Goal: Information Seeking & Learning: Learn about a topic

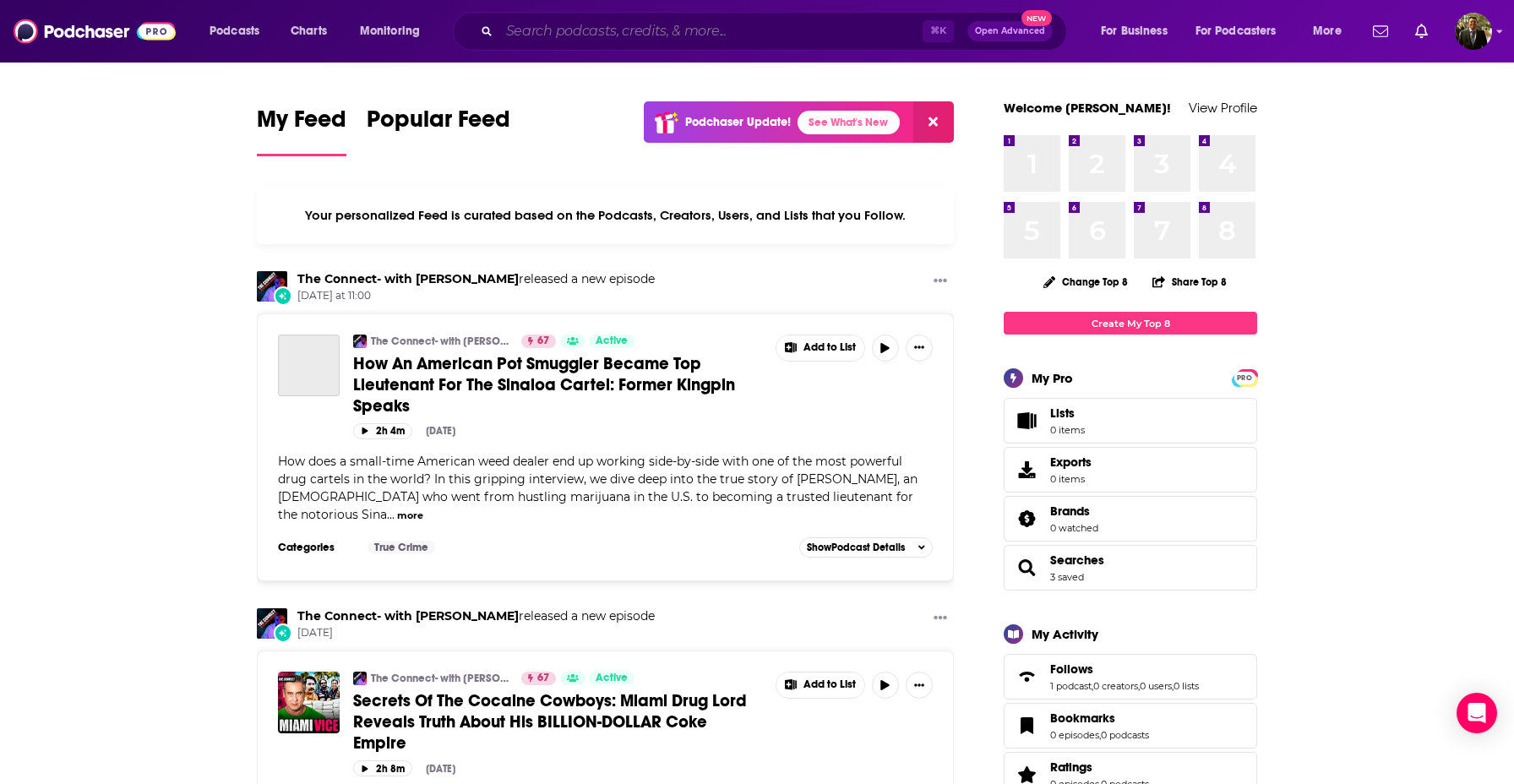
click at [586, 26] on input "Search podcasts, credits, & more..." at bounding box center [711, 31] width 423 height 27
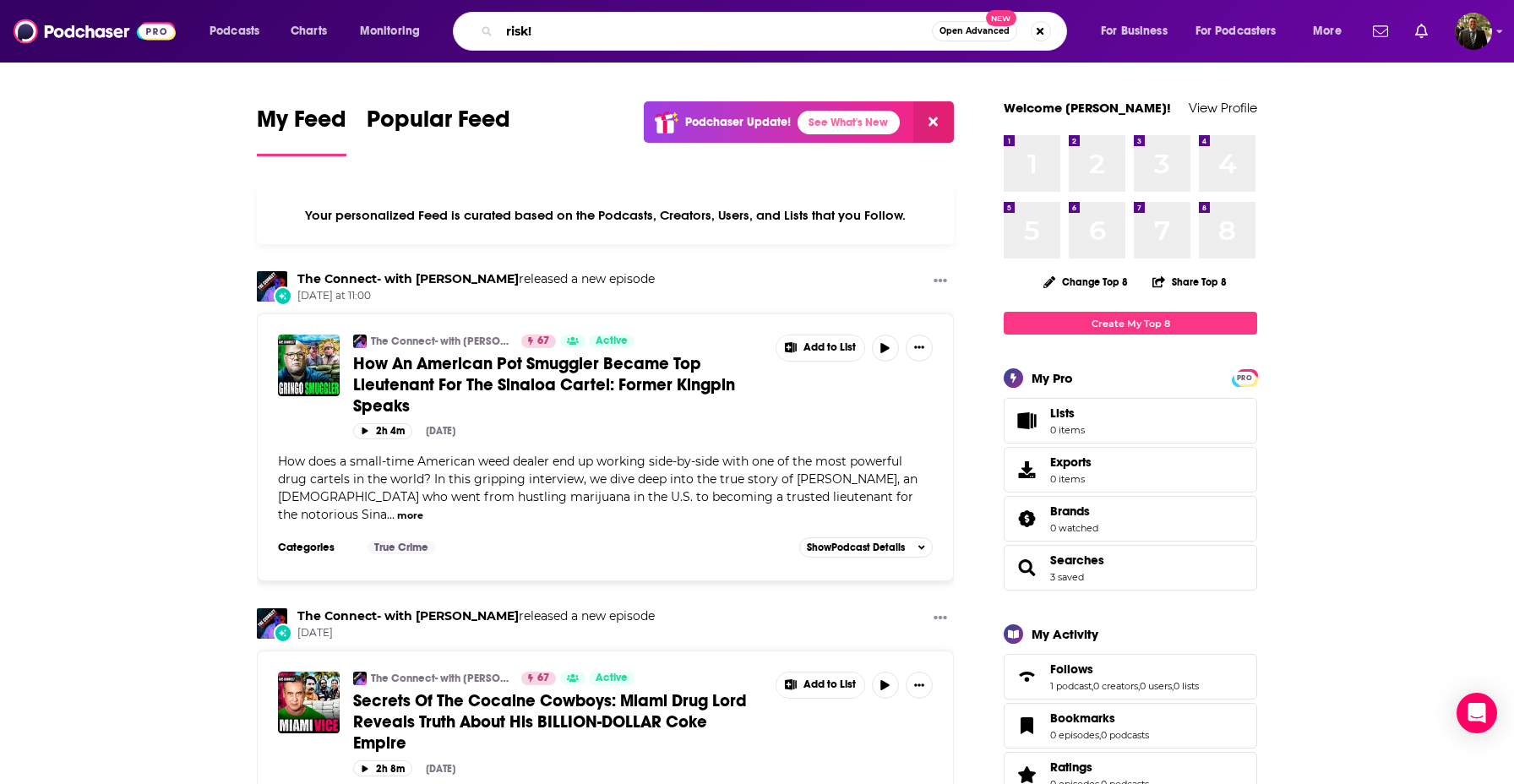
type input "risk!"
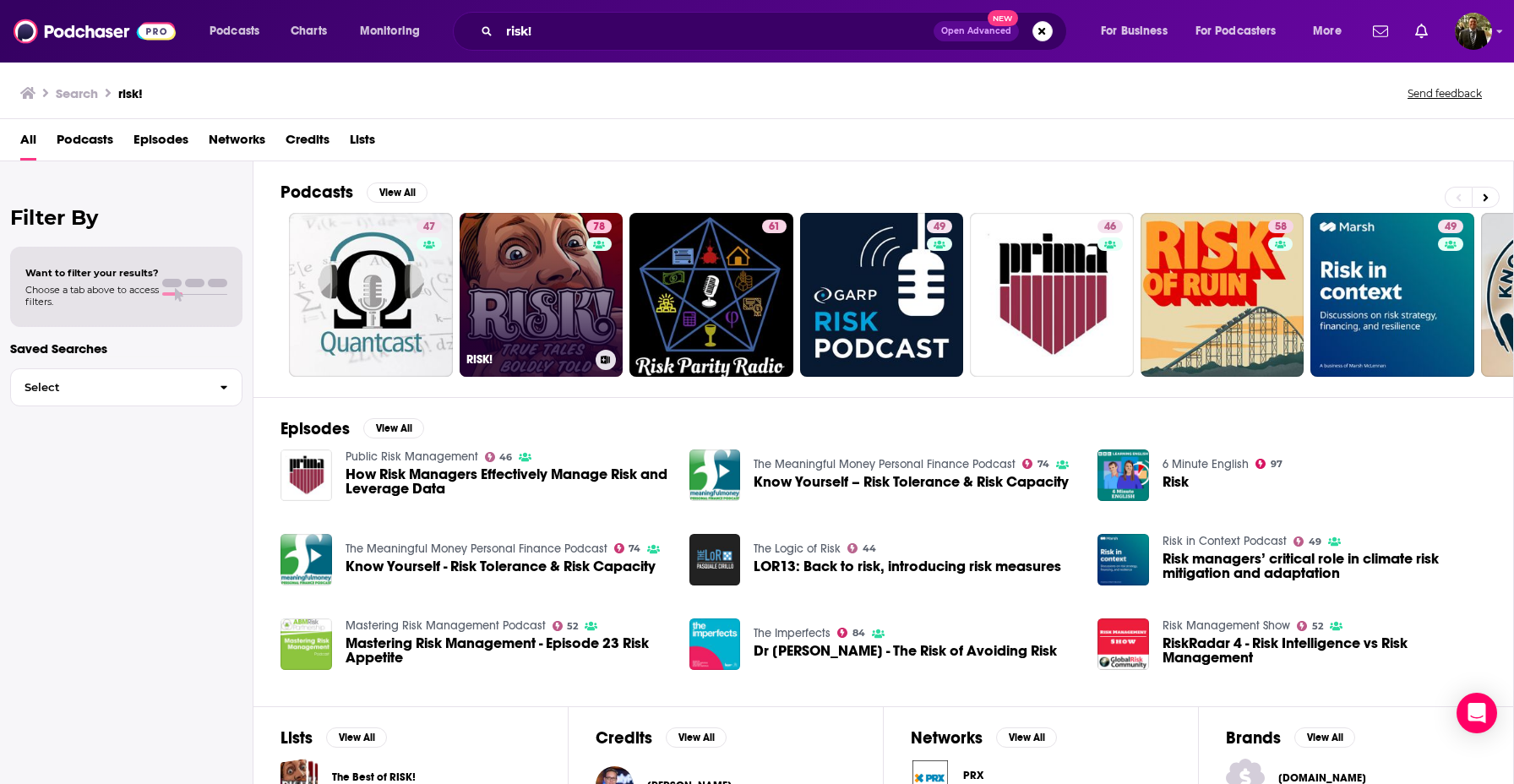
click at [537, 268] on link "78 RISK!" at bounding box center [540, 294] width 163 height 163
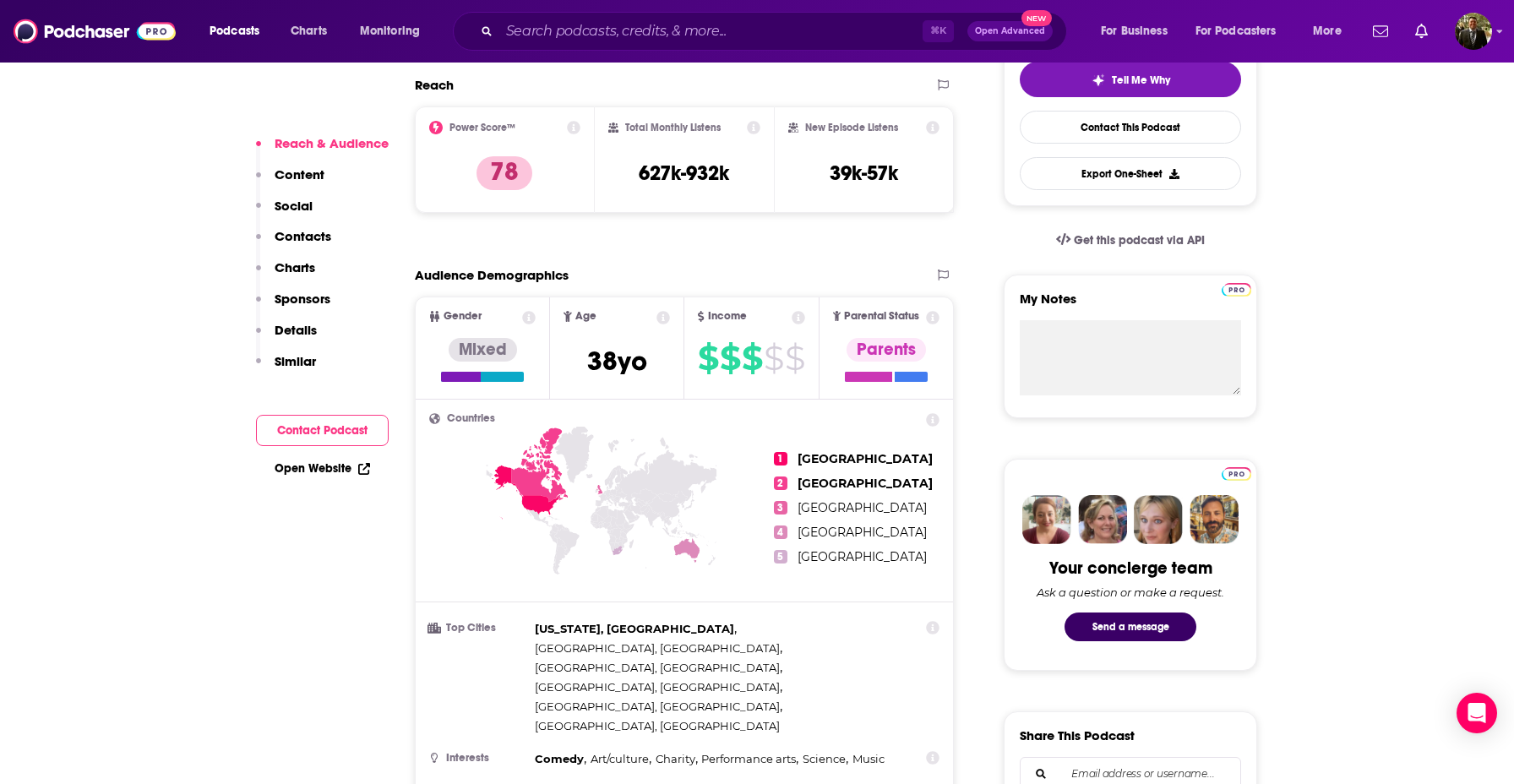
scroll to position [390, 0]
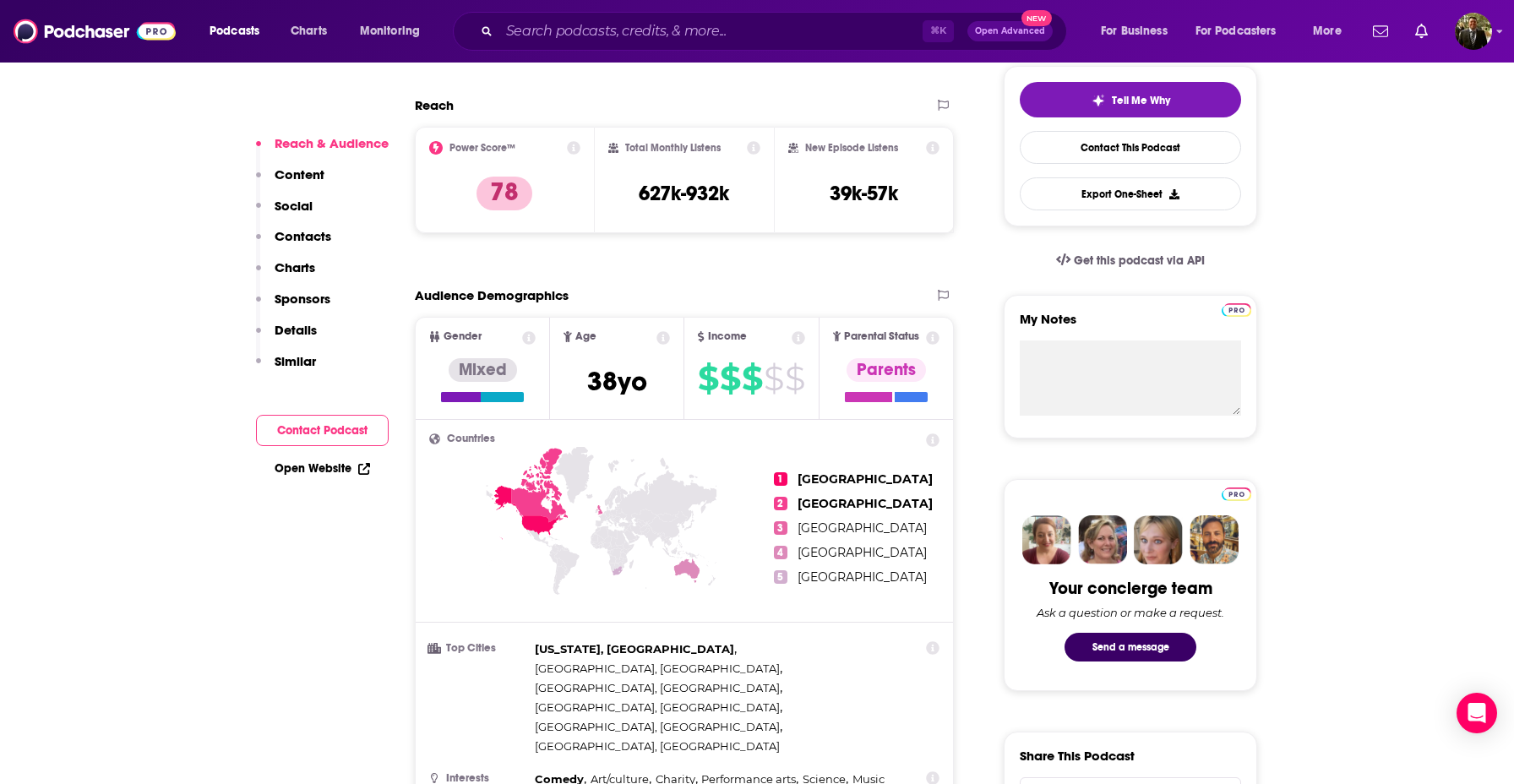
click at [301, 360] on p "Similar" at bounding box center [295, 361] width 41 height 16
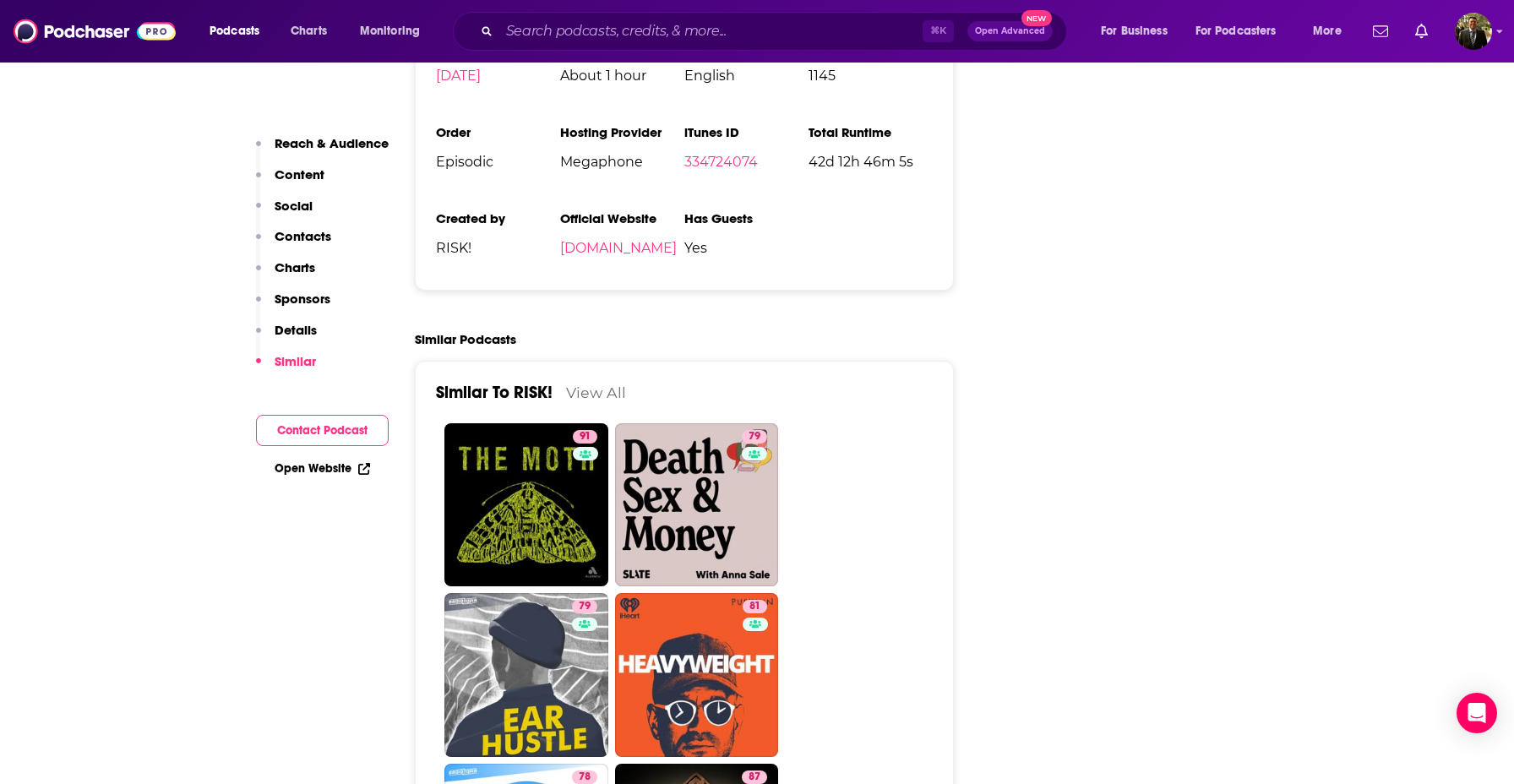
scroll to position [3245, 0]
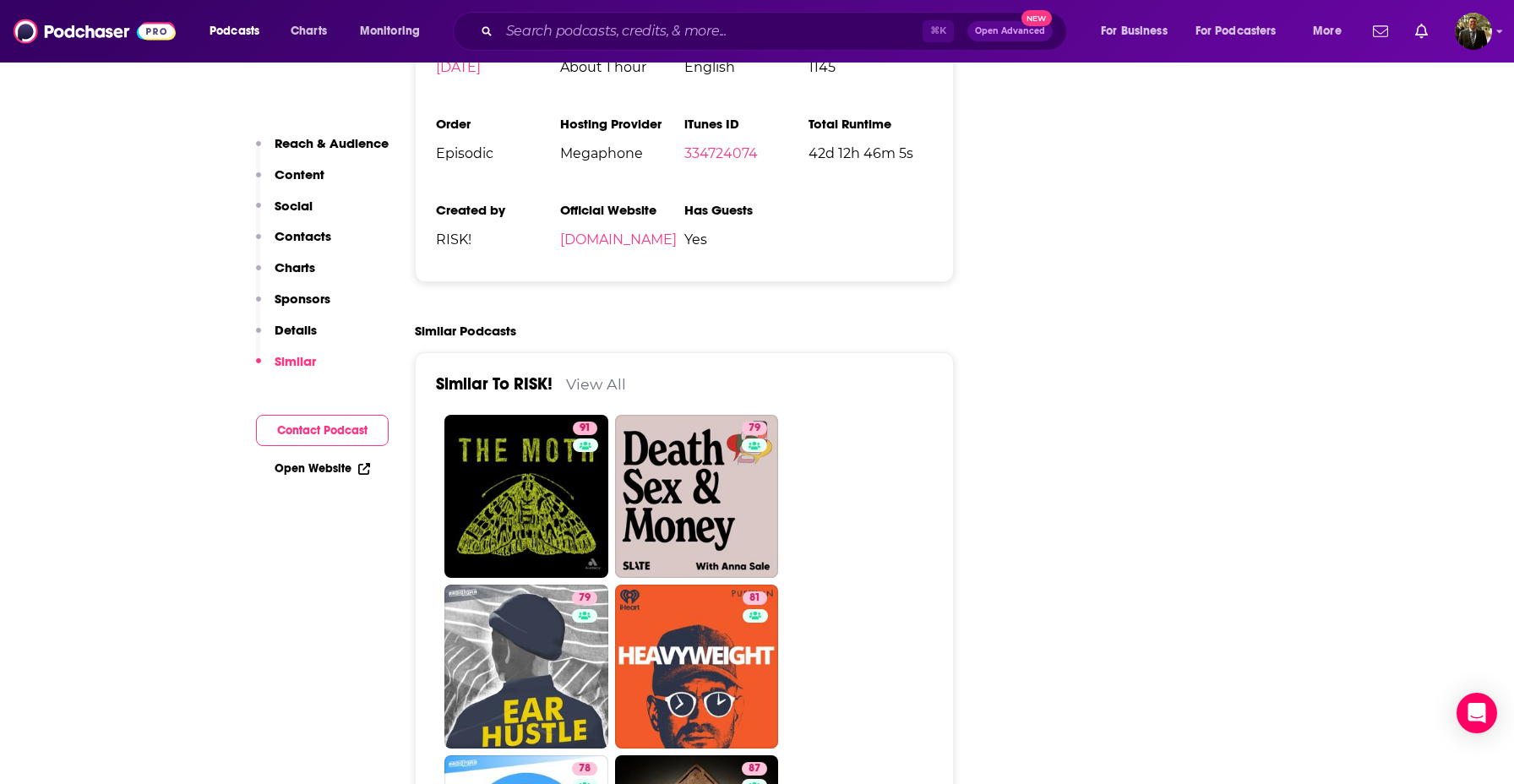
click at [311, 176] on p "Content" at bounding box center [299, 174] width 50 height 16
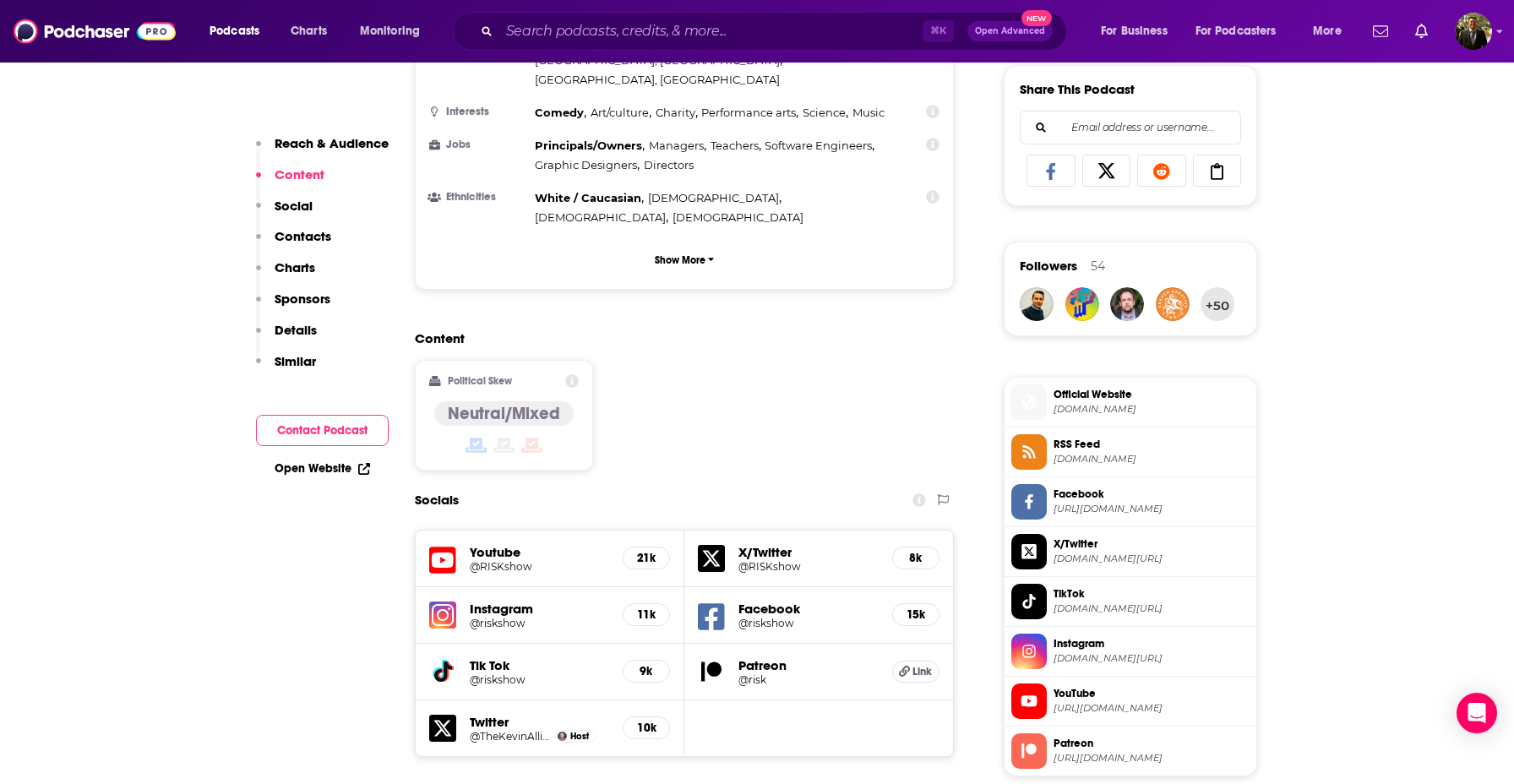
scroll to position [1055, 0]
click at [319, 235] on p "Contacts" at bounding box center [302, 236] width 56 height 16
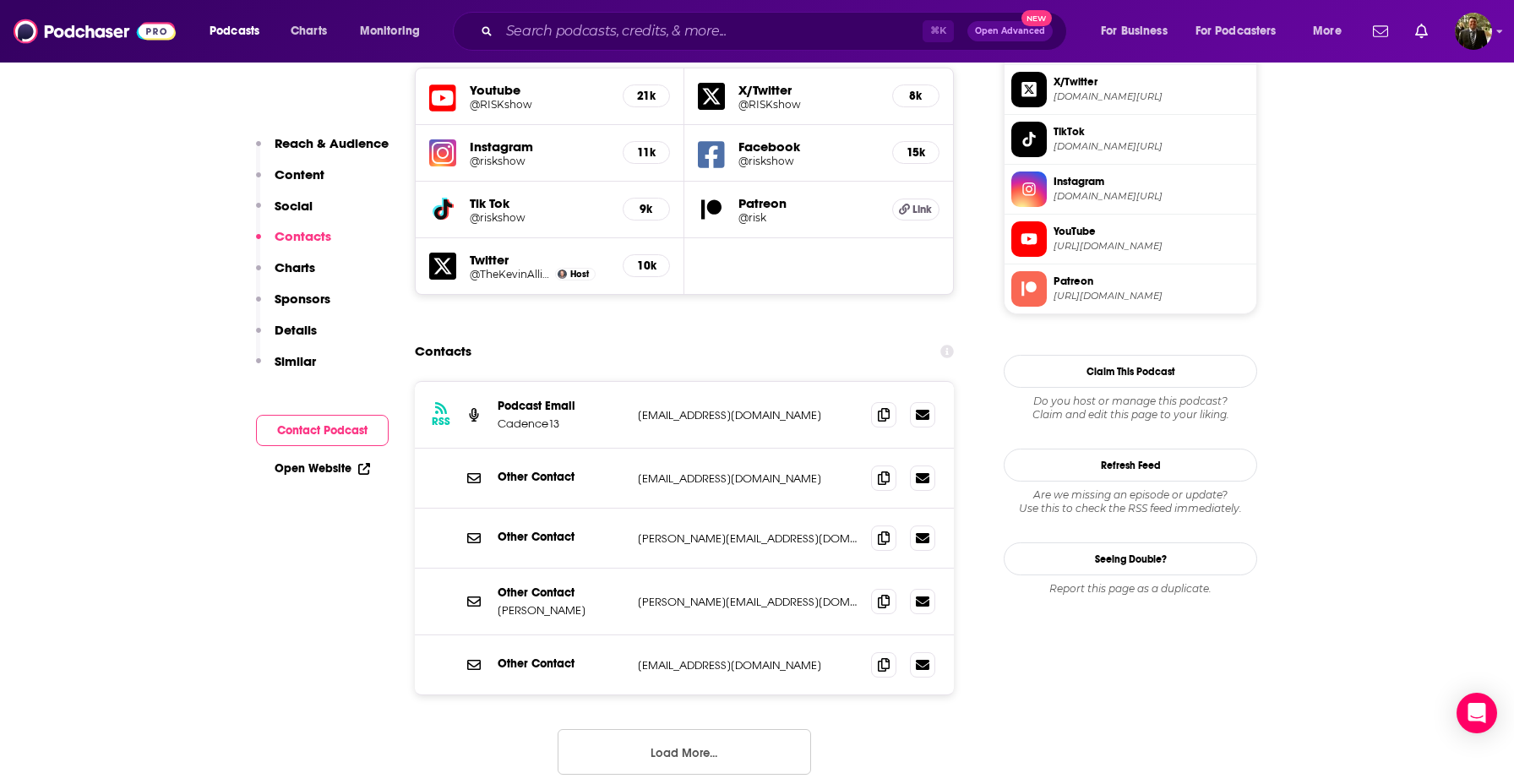
scroll to position [1525, 0]
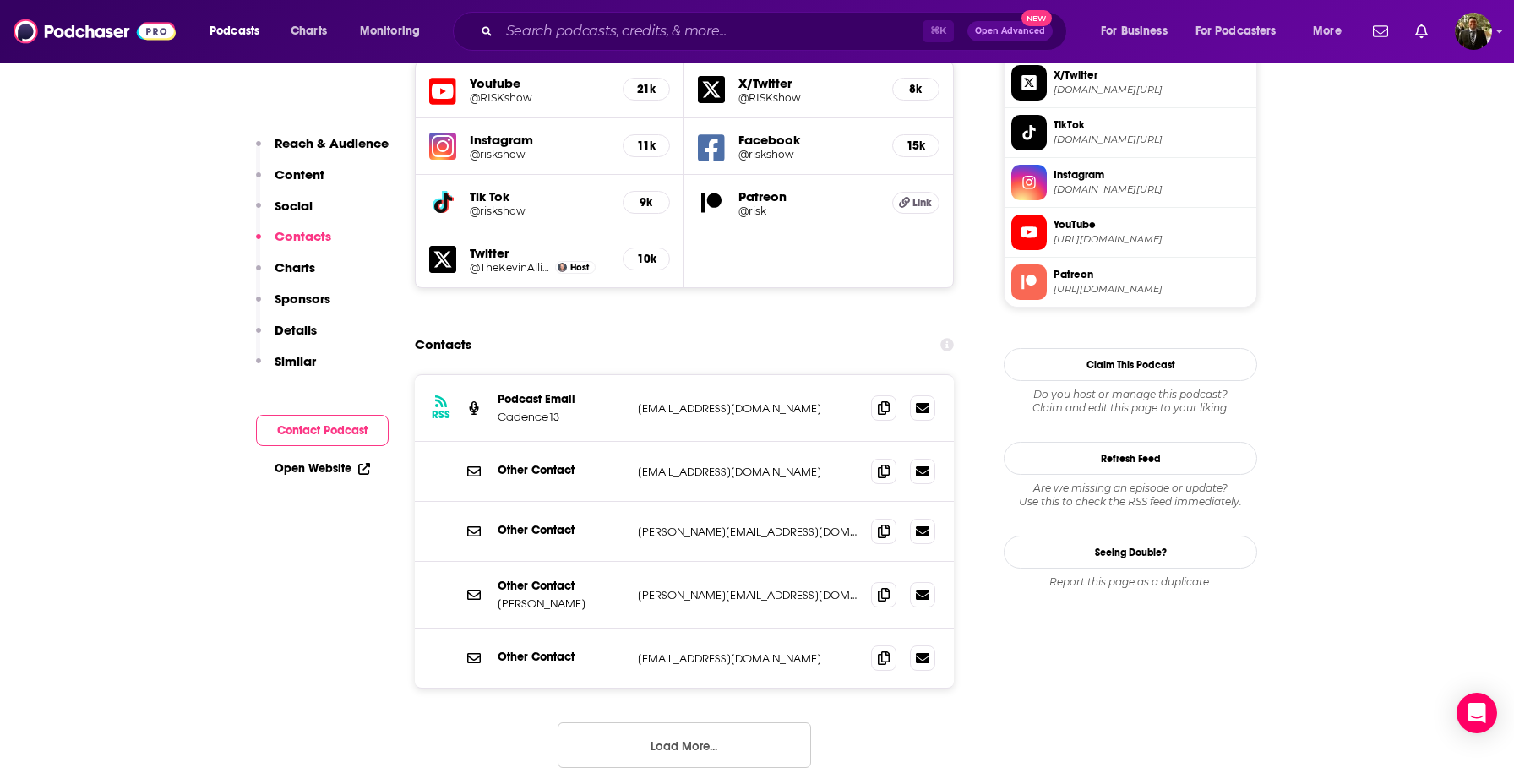
click at [313, 296] on p "Sponsors" at bounding box center [302, 298] width 55 height 16
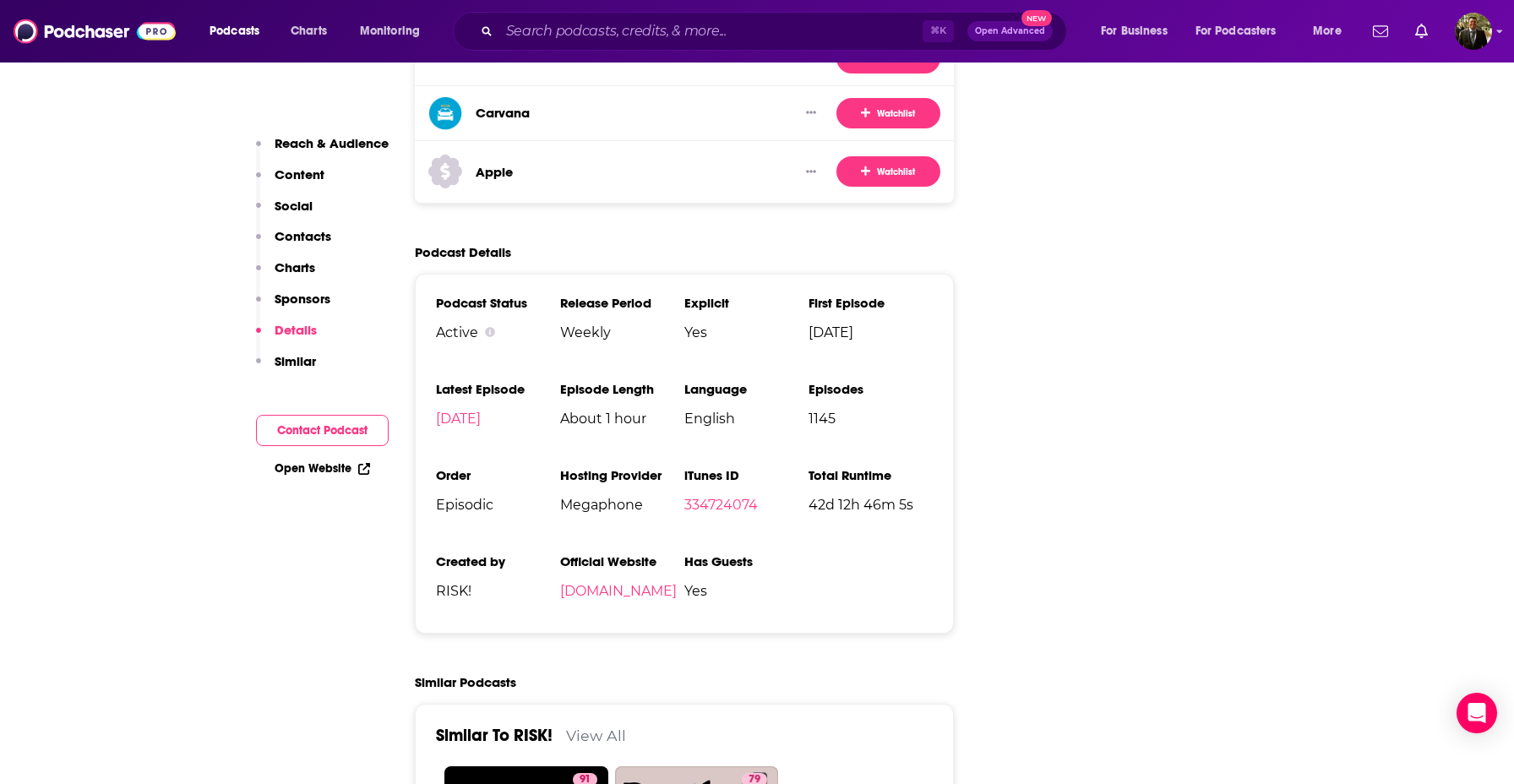
scroll to position [3185, 0]
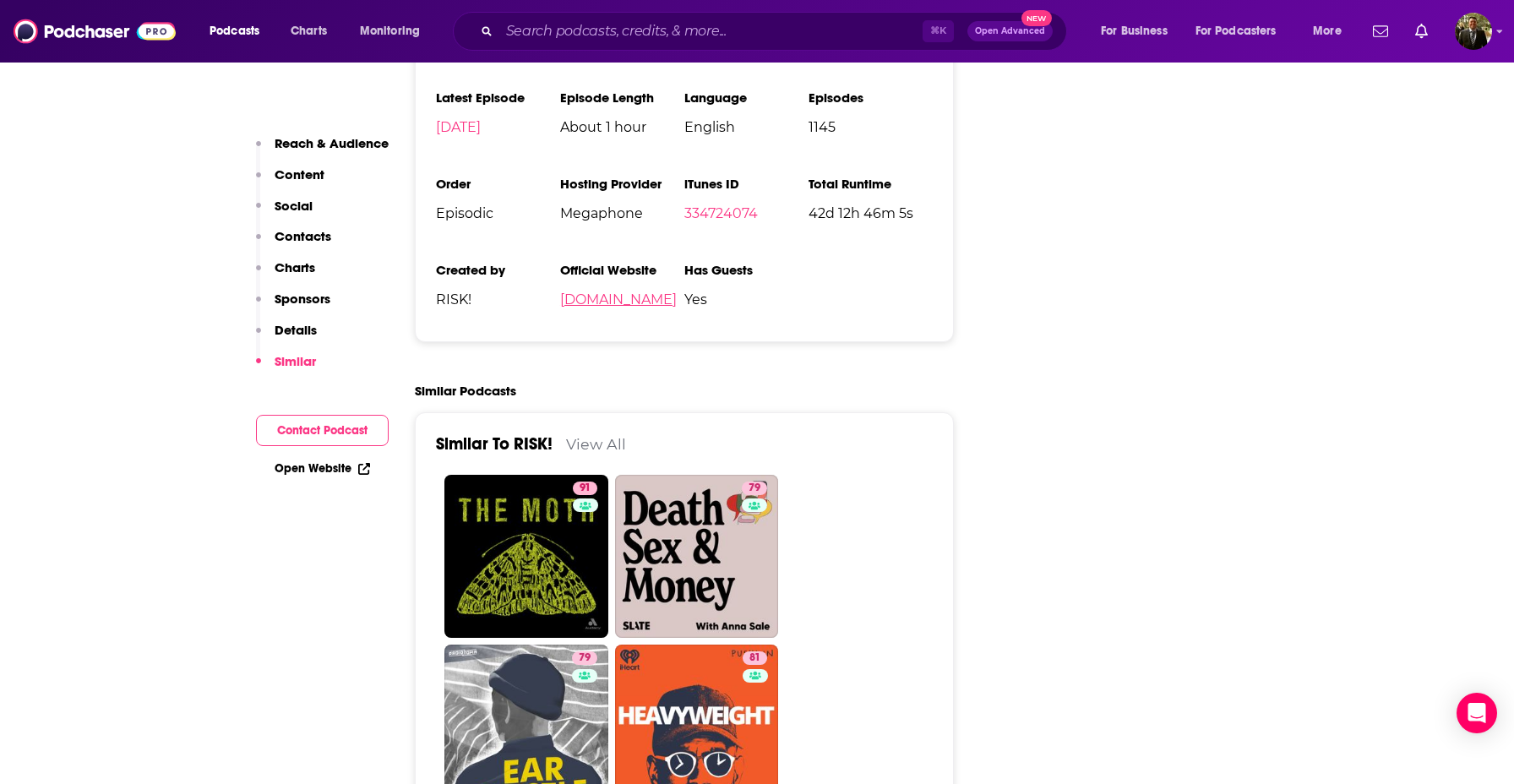
click at [596, 291] on link "[DOMAIN_NAME]" at bounding box center [618, 299] width 116 height 16
